Goal: Task Accomplishment & Management: Manage account settings

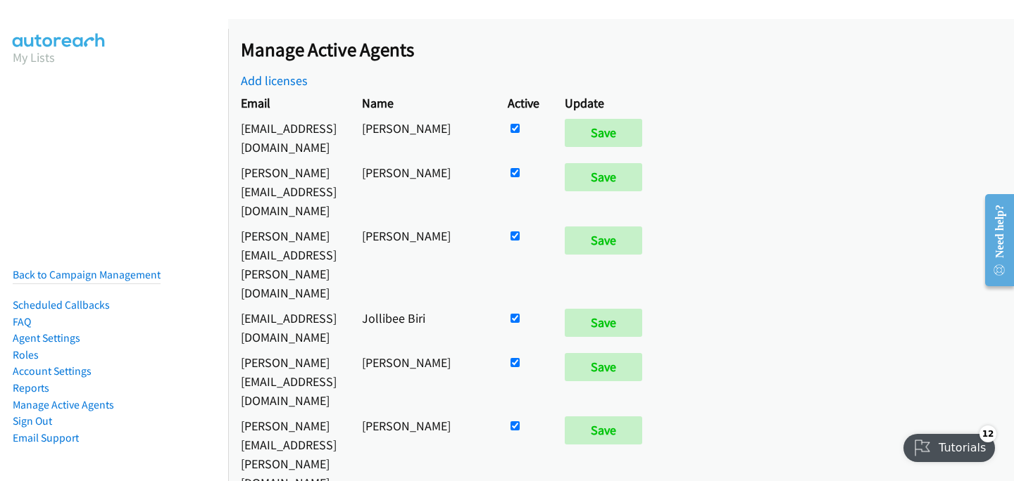
scroll to position [259, 0]
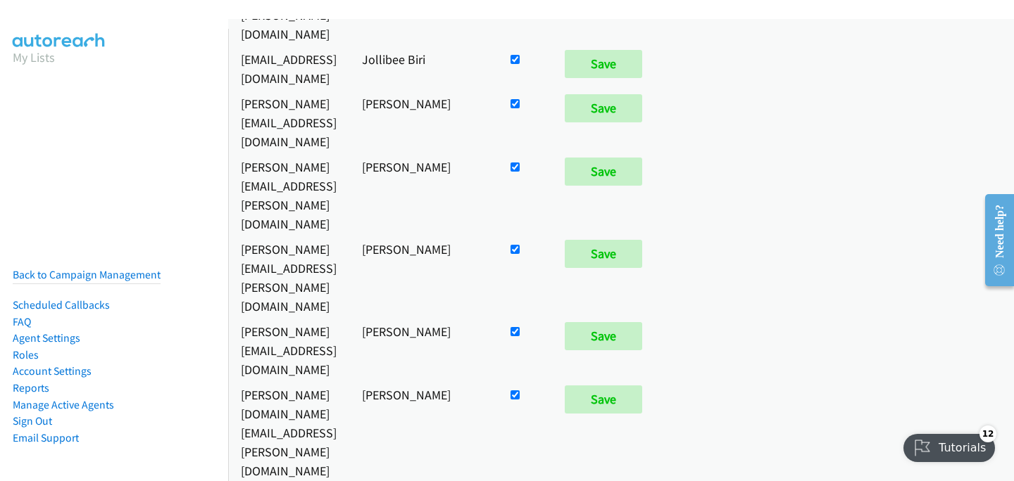
checkbox input "false"
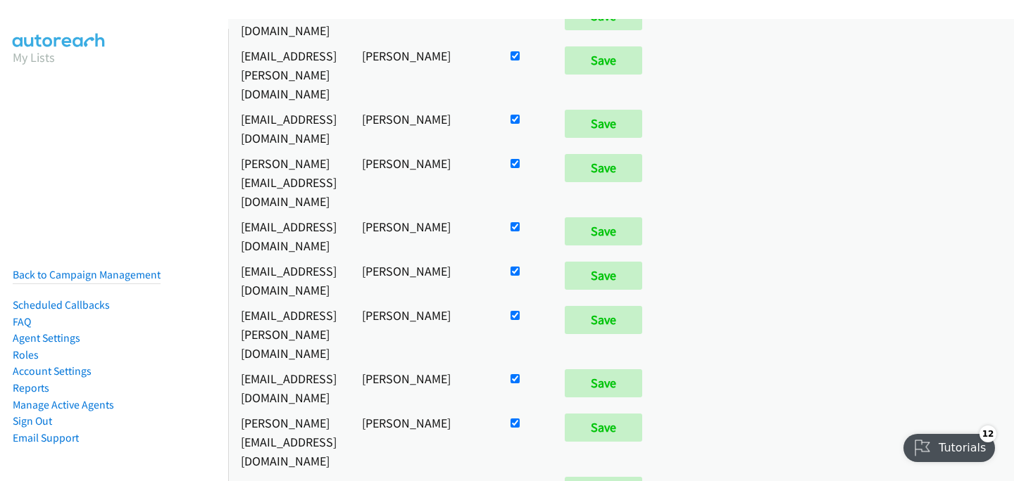
scroll to position [2834, 0]
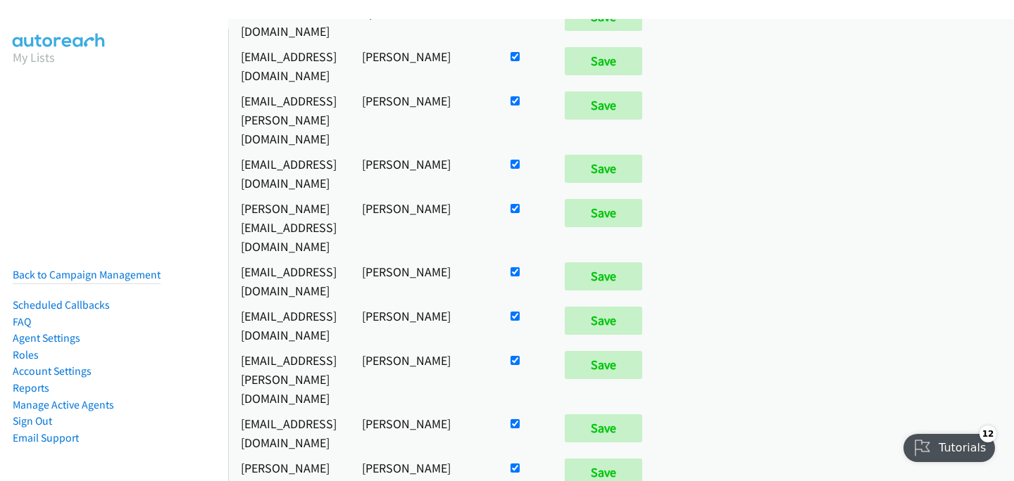
checkbox input "true"
